Goal: Task Accomplishment & Management: Manage account settings

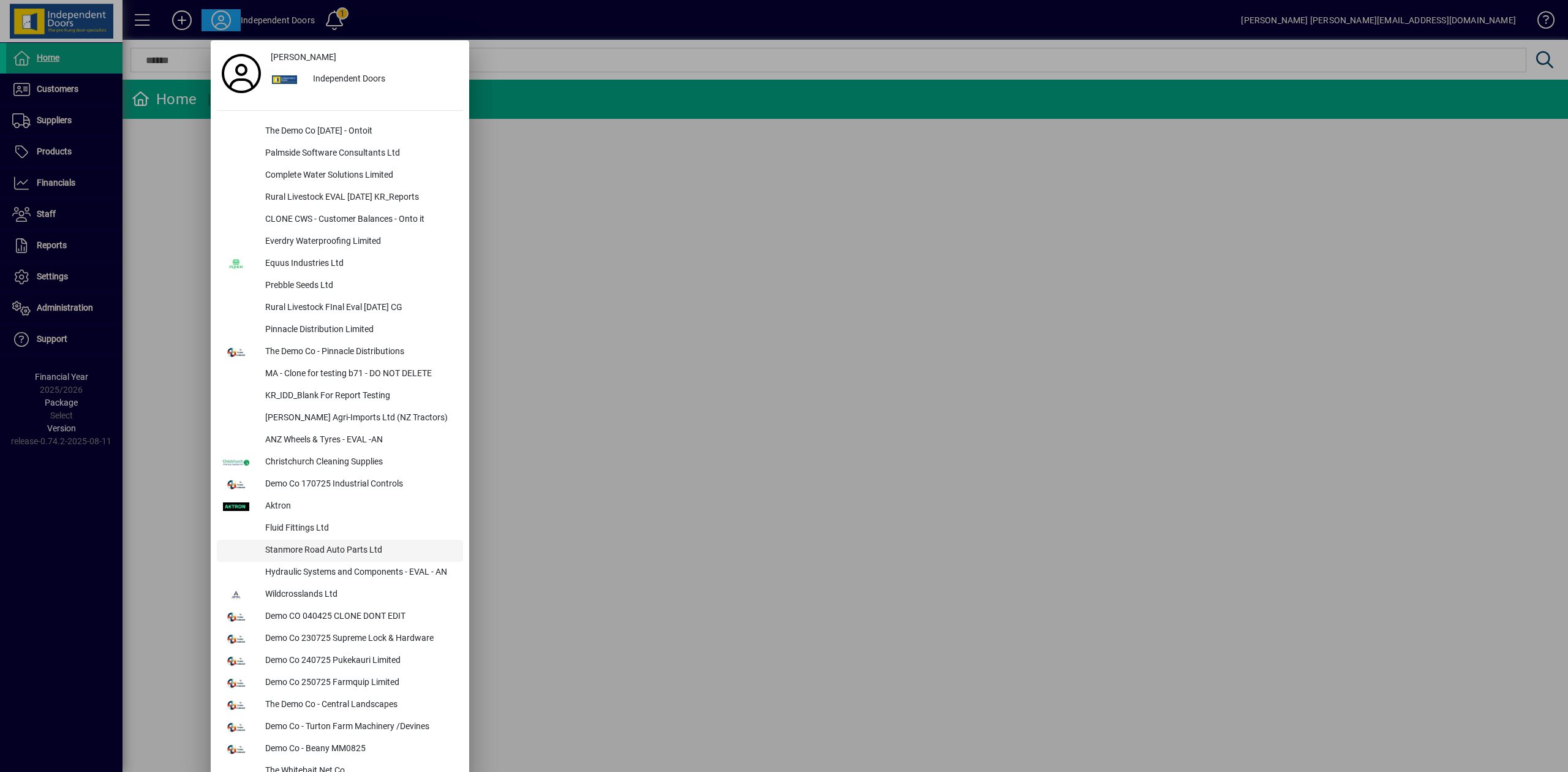
click at [282, 545] on div "Stanmore Road Auto Parts Ltd" at bounding box center [359, 550] width 208 height 22
